Goal: Information Seeking & Learning: Learn about a topic

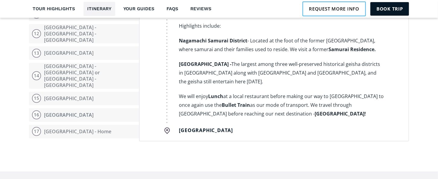
scroll to position [2061, 0]
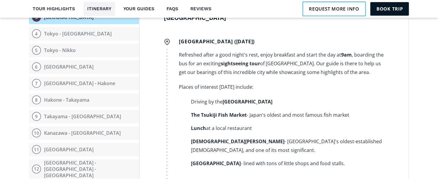
scroll to position [452, 0]
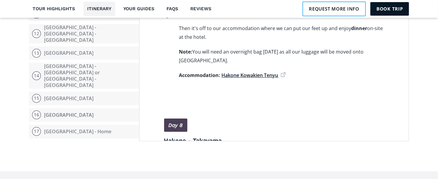
scroll to position [1673, 0]
